Goal: Find specific page/section: Find specific page/section

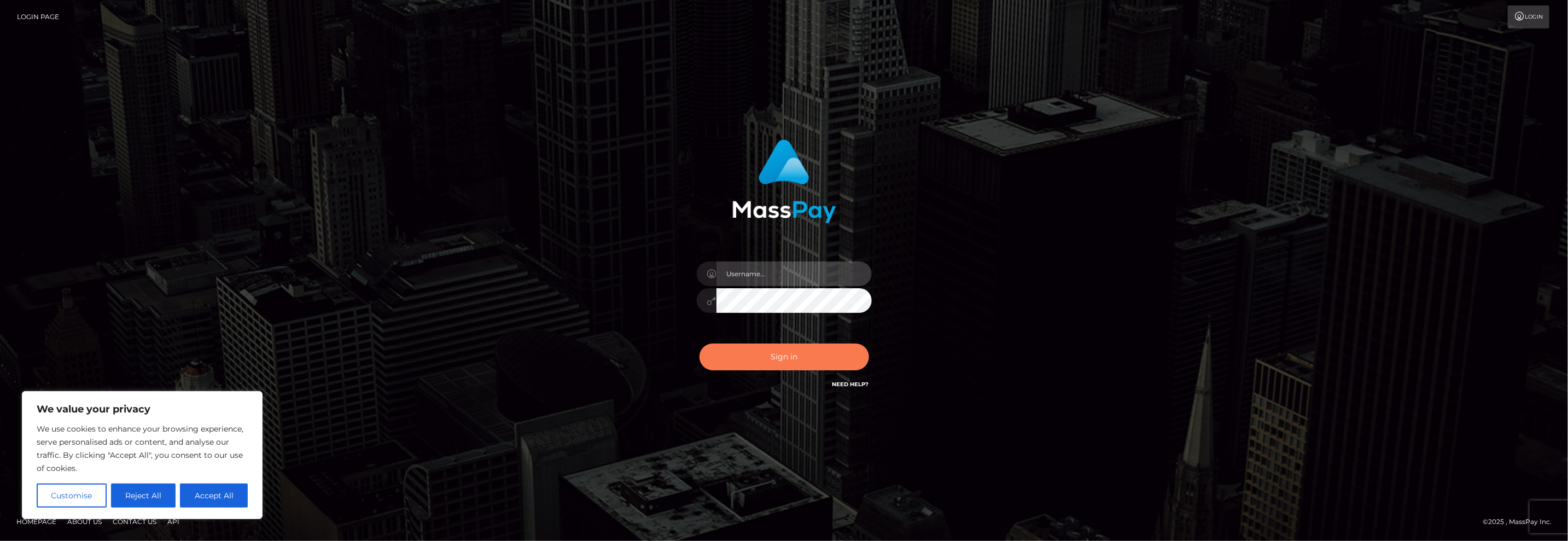
type input "matthewlebenson"
click at [791, 353] on button "Sign in" at bounding box center [784, 356] width 170 height 27
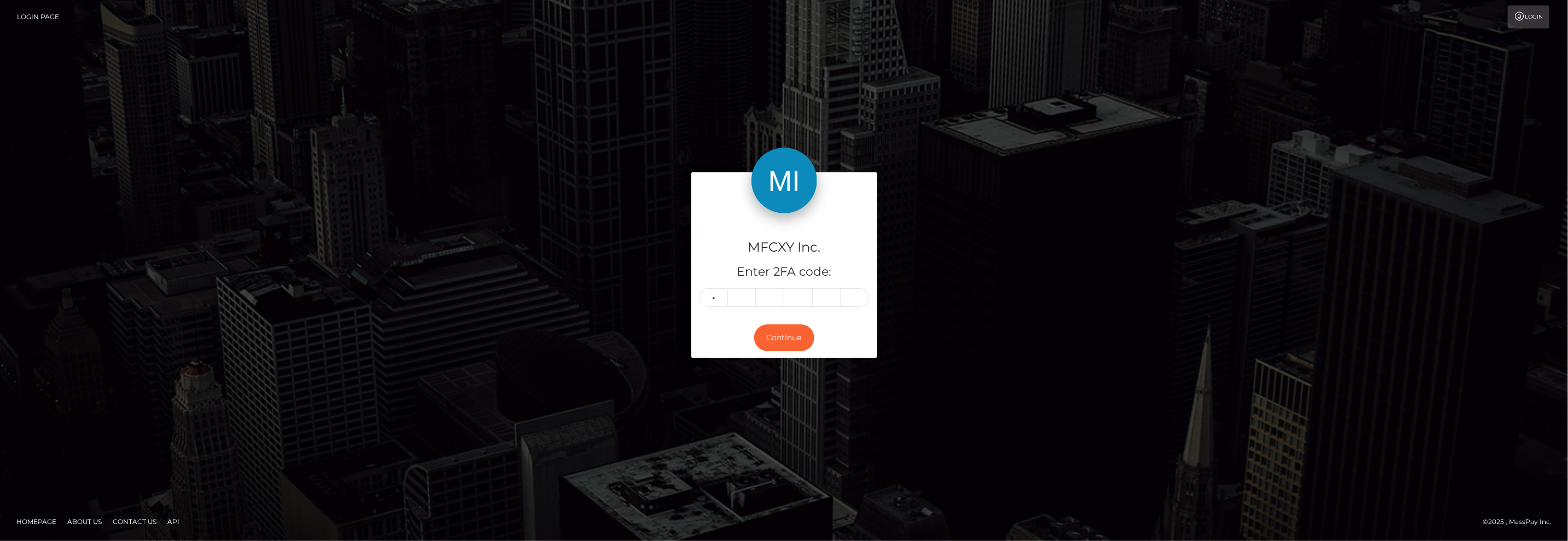
type input "7"
type input "2"
type input "7"
type input "2"
type input "5"
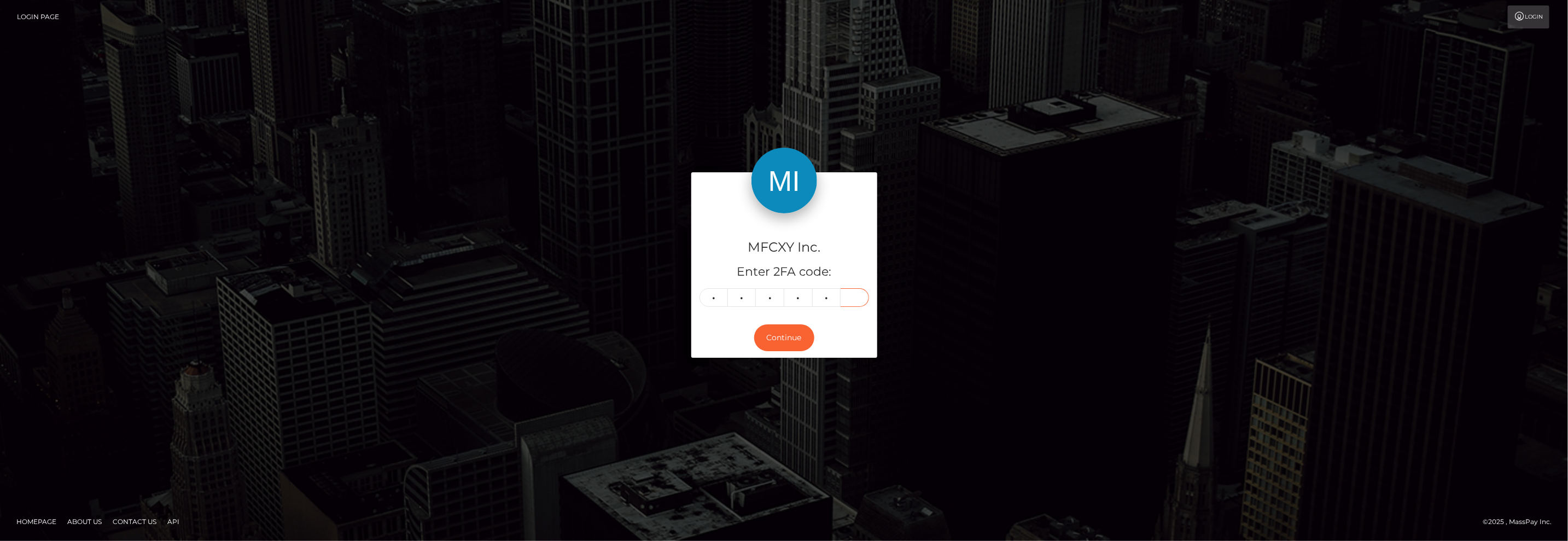
type input "2"
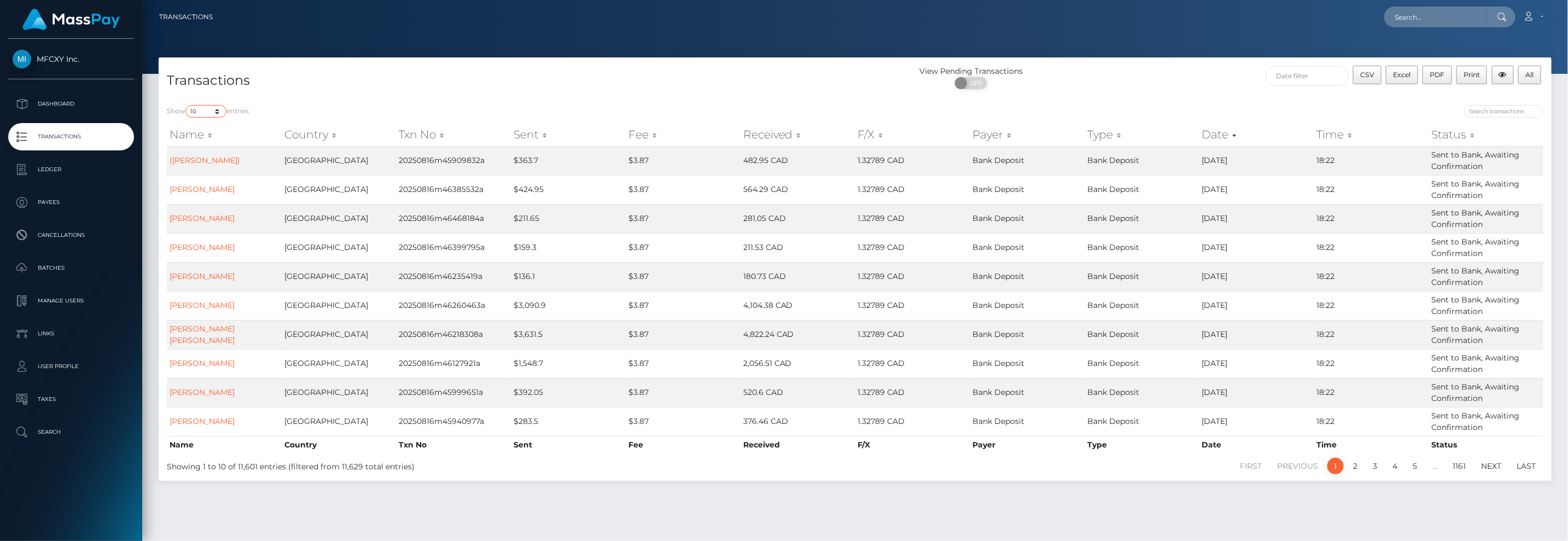
click at [210, 110] on select "10 25 50 100 250 500 1,000 3,500" at bounding box center [206, 111] width 41 height 13
select select "250"
click at [187, 105] on select "10 25 50 100 250 500 1,000 3,500" at bounding box center [206, 111] width 41 height 13
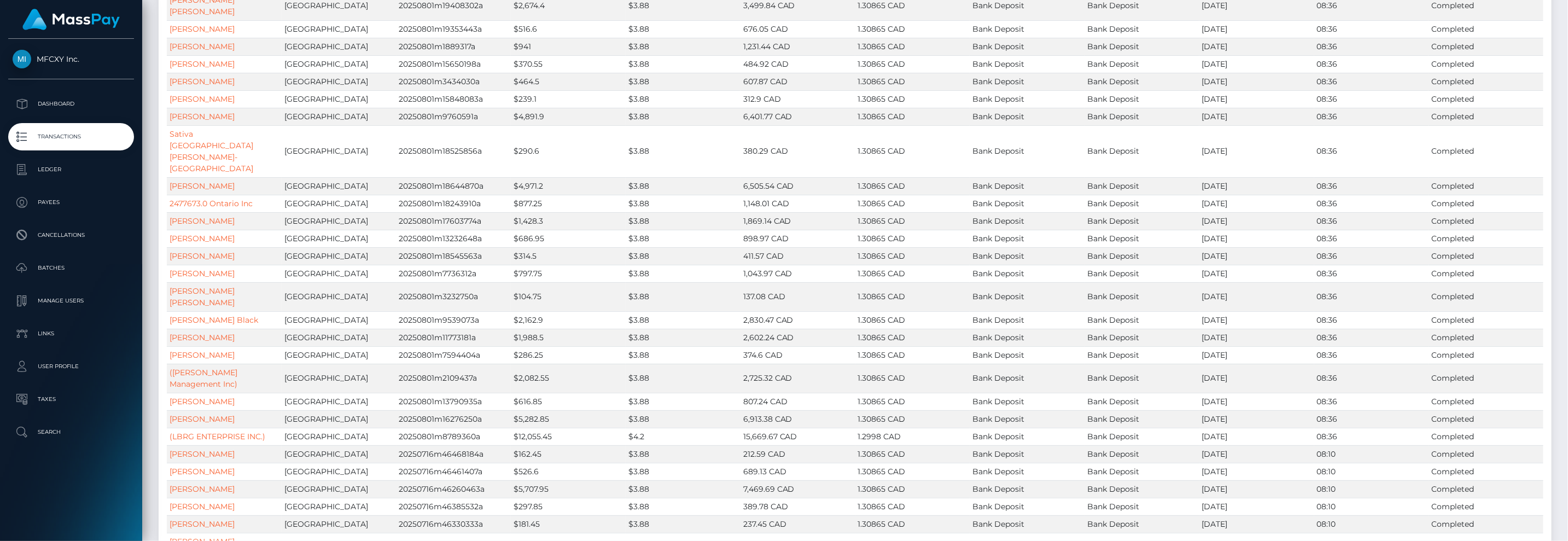
scroll to position [5302, 0]
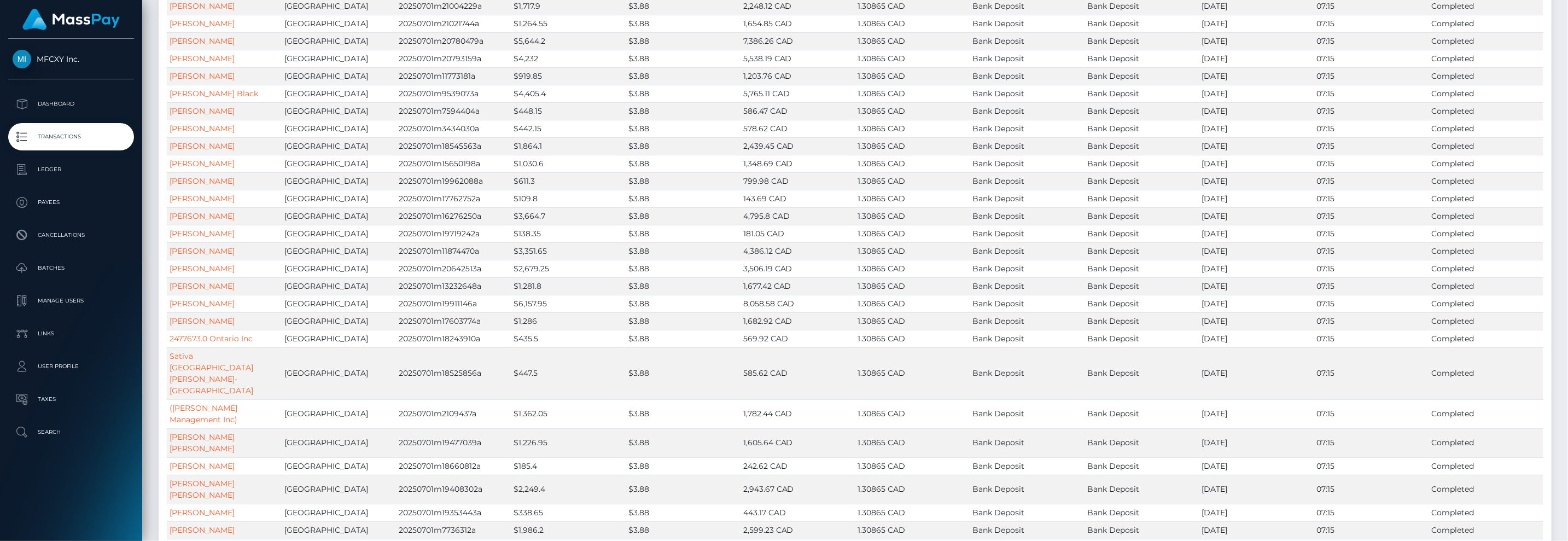
scroll to position [4164, 0]
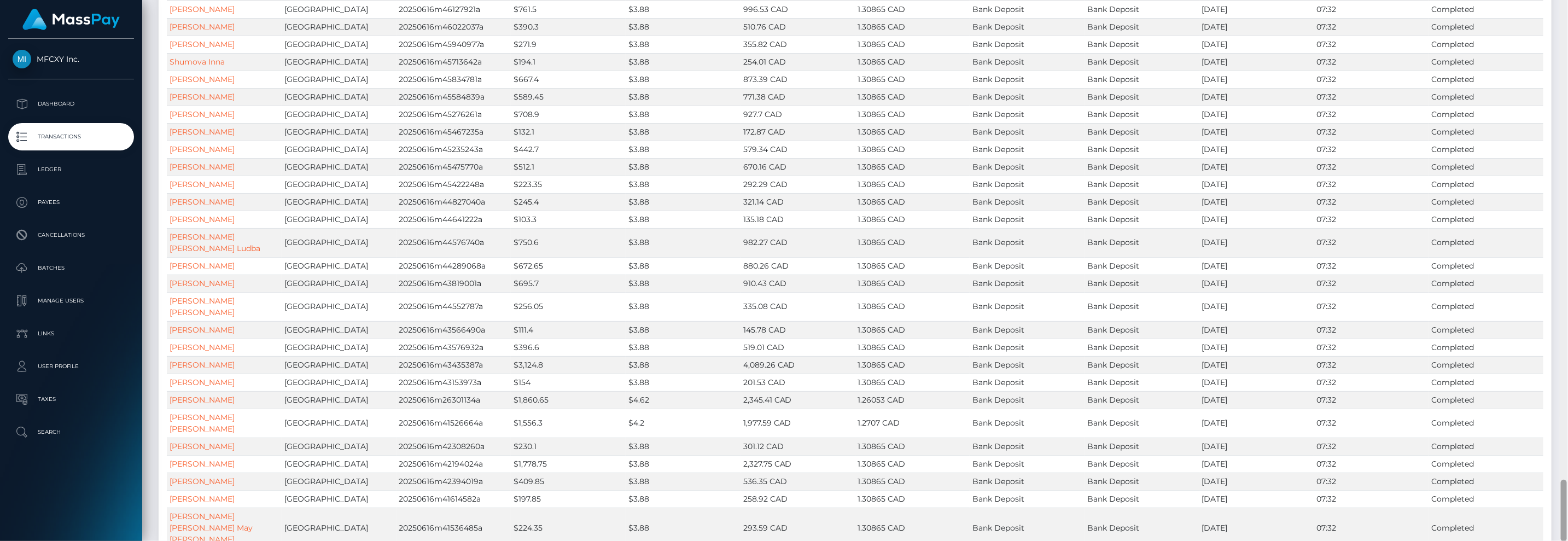
drag, startPoint x: 1563, startPoint y: 404, endPoint x: 1557, endPoint y: 571, distance: 167.1
click at [1557, 540] on html "MFCXY Inc. Dashboard Transactions Ledger Payees Cancellations" at bounding box center [784, 270] width 1568 height 541
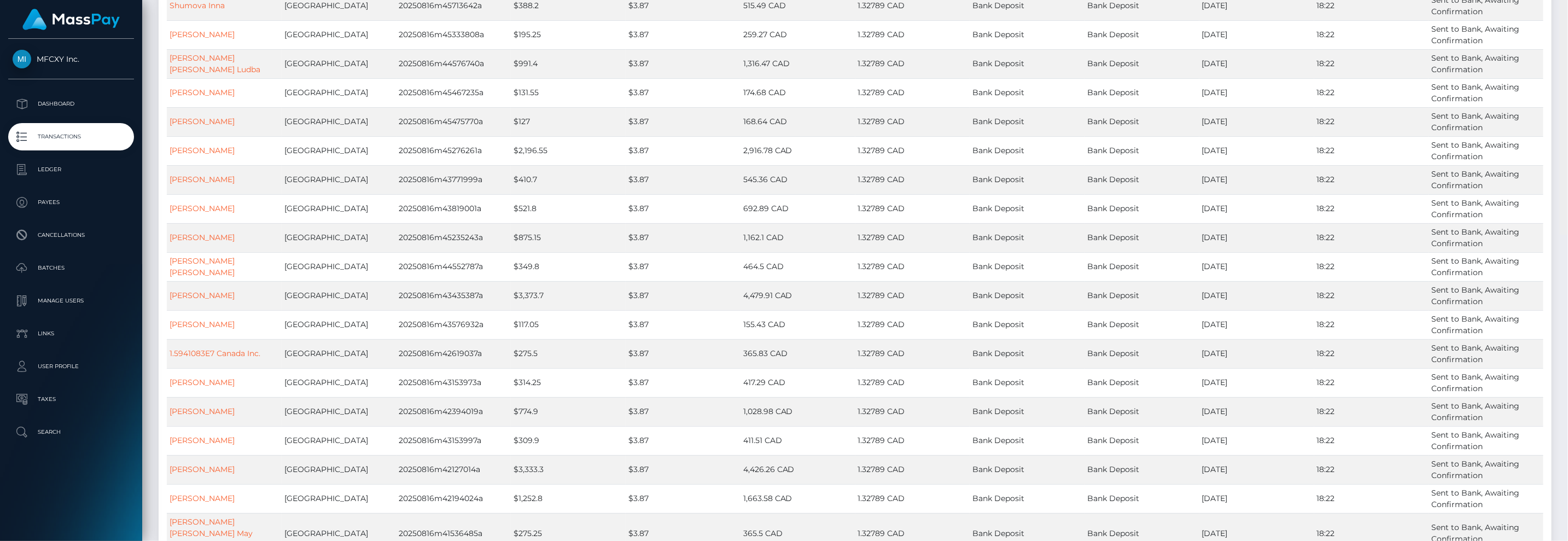
scroll to position [0, 0]
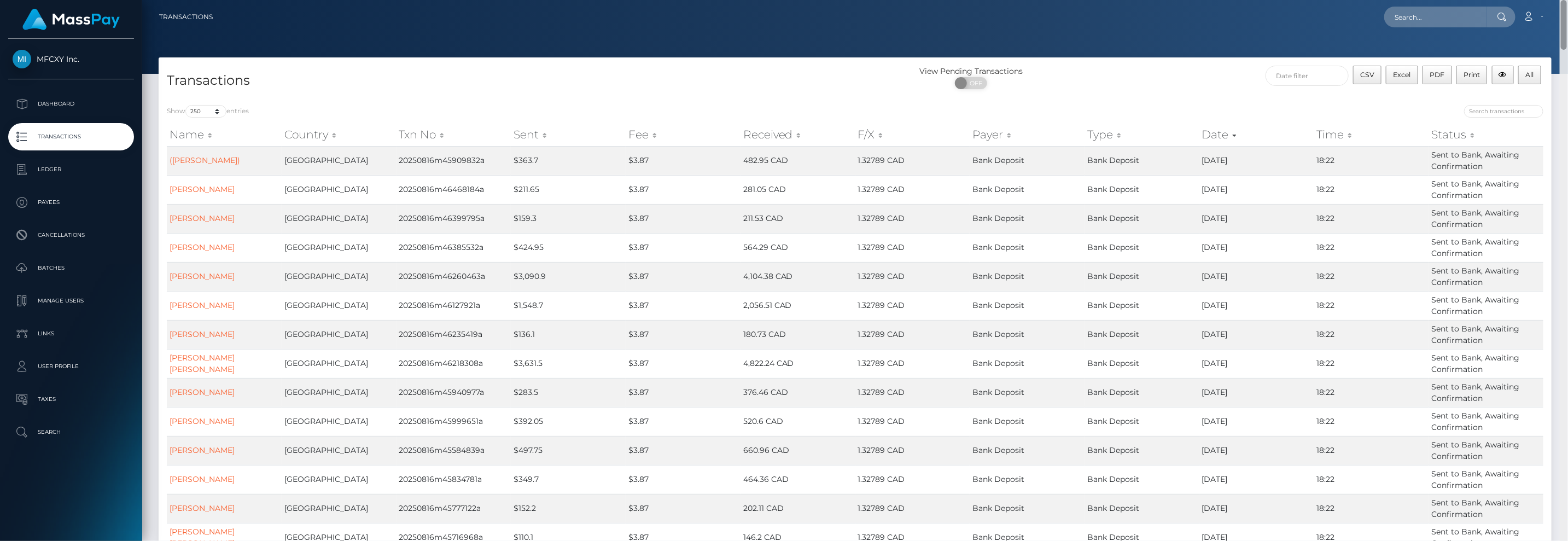
drag, startPoint x: 1563, startPoint y: 498, endPoint x: 1414, endPoint y: -34, distance: 552.5
click at [1414, 0] on html "MFCXY Inc. Dashboard Transactions Ledger Payees Cancellations" at bounding box center [784, 270] width 1568 height 541
click at [55, 104] on p "Dashboard" at bounding box center [71, 104] width 117 height 16
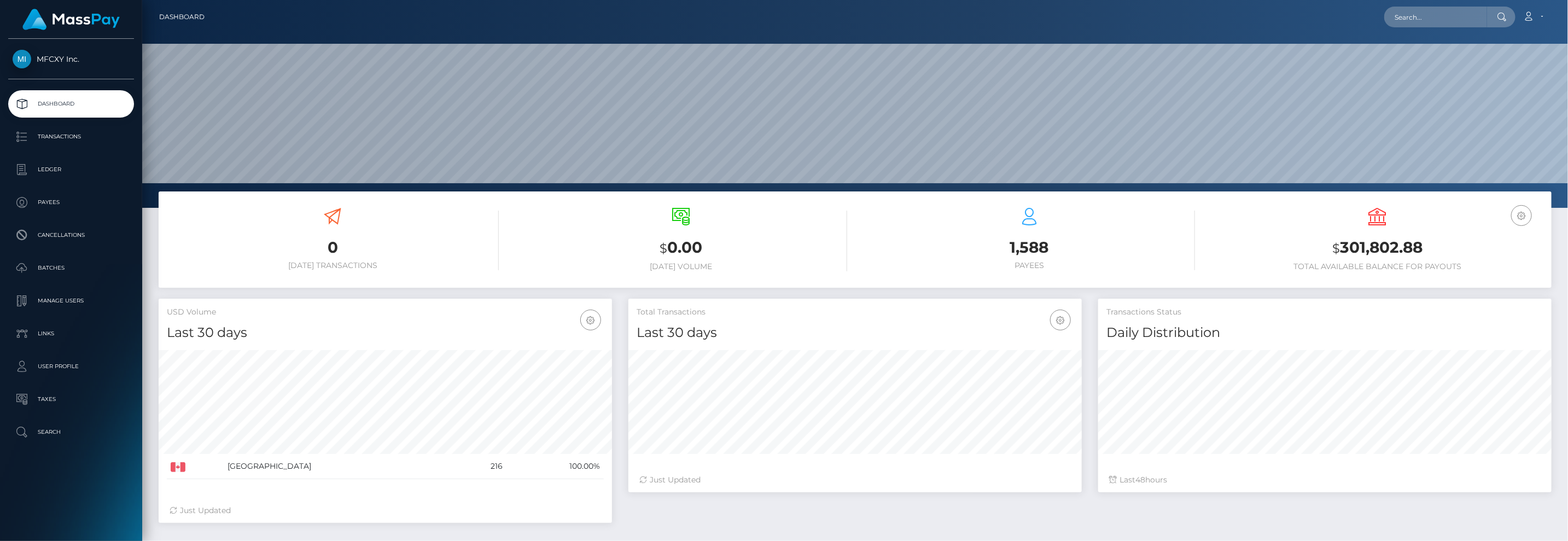
scroll to position [194, 453]
click at [39, 255] on link "Batches" at bounding box center [71, 268] width 126 height 27
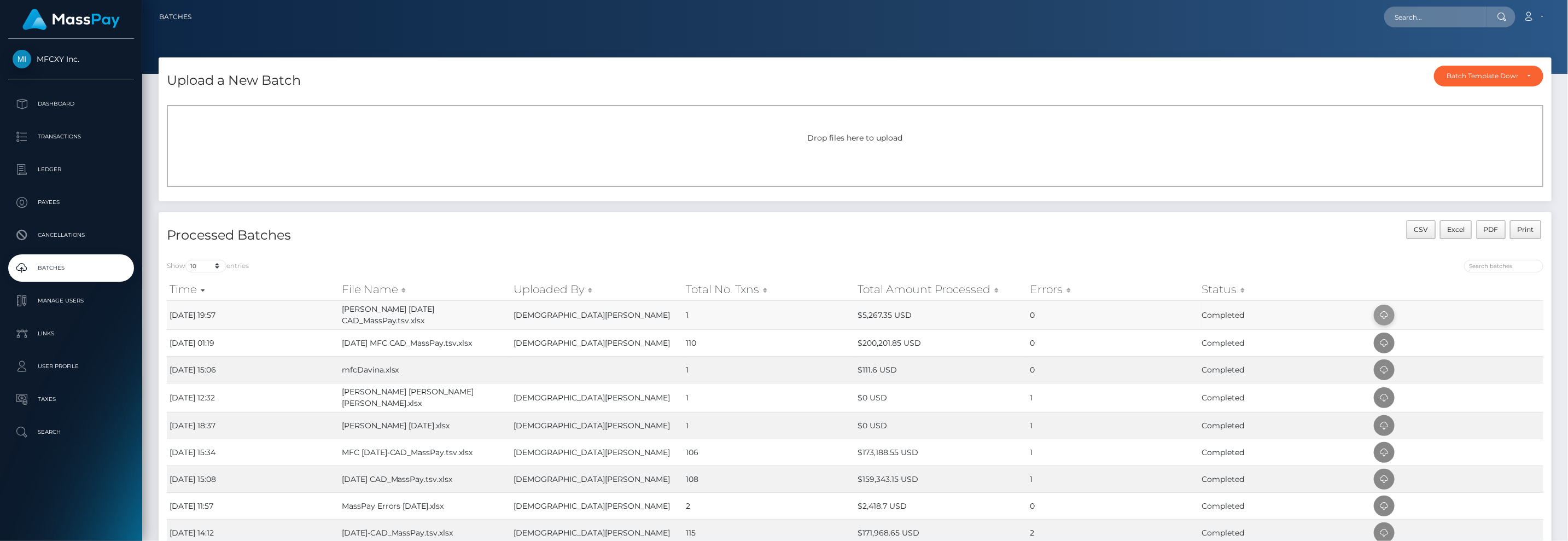
click at [1386, 316] on icon at bounding box center [1383, 315] width 13 height 14
